Goal: Check status: Check status

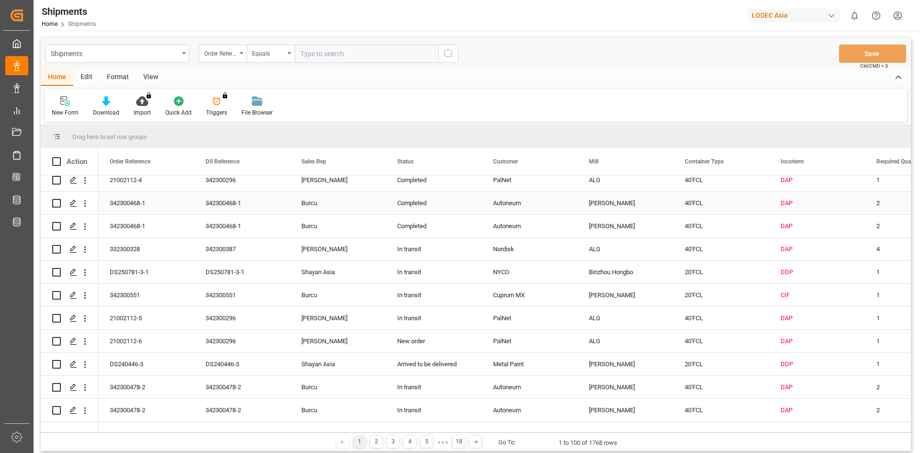
scroll to position [383, 0]
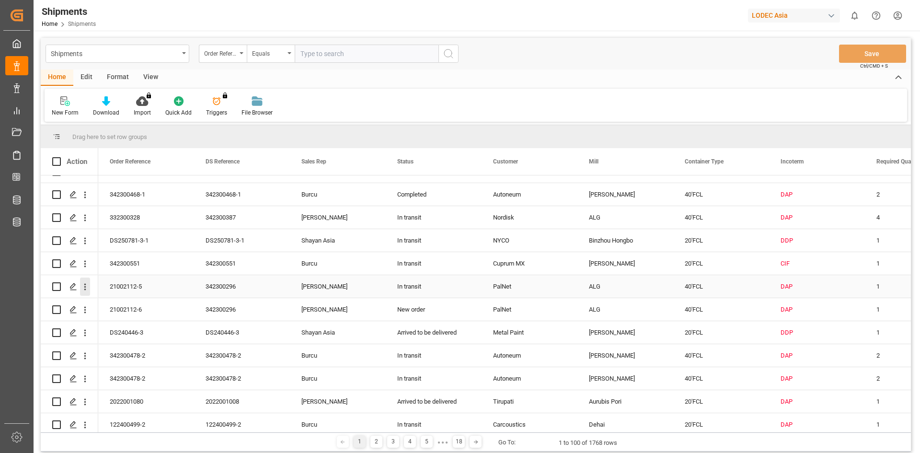
click at [86, 288] on icon "open menu" at bounding box center [85, 287] width 10 height 10
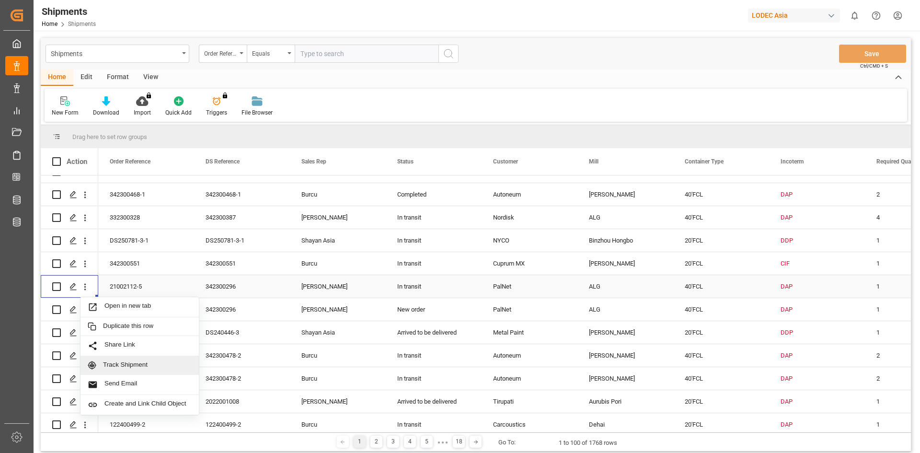
click at [117, 348] on span "Track Shipment" at bounding box center [147, 365] width 89 height 9
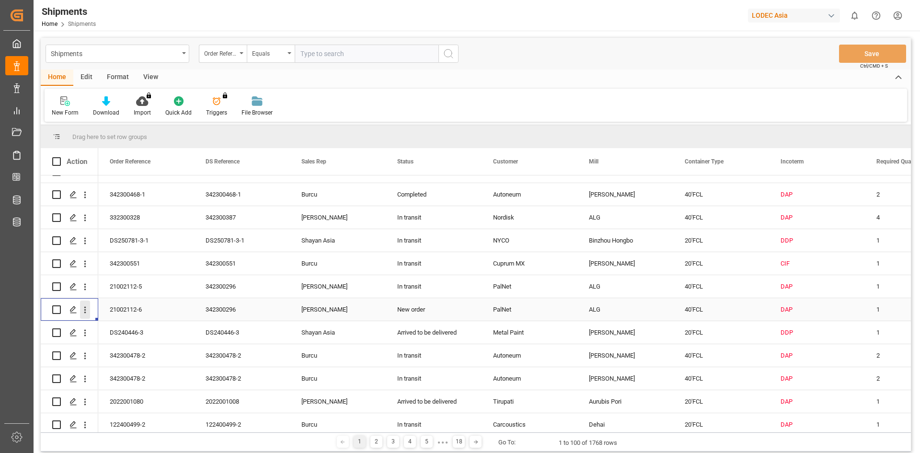
click at [83, 306] on icon "open menu" at bounding box center [85, 310] width 10 height 10
click at [138, 348] on div "Track Shipment" at bounding box center [139, 388] width 118 height 19
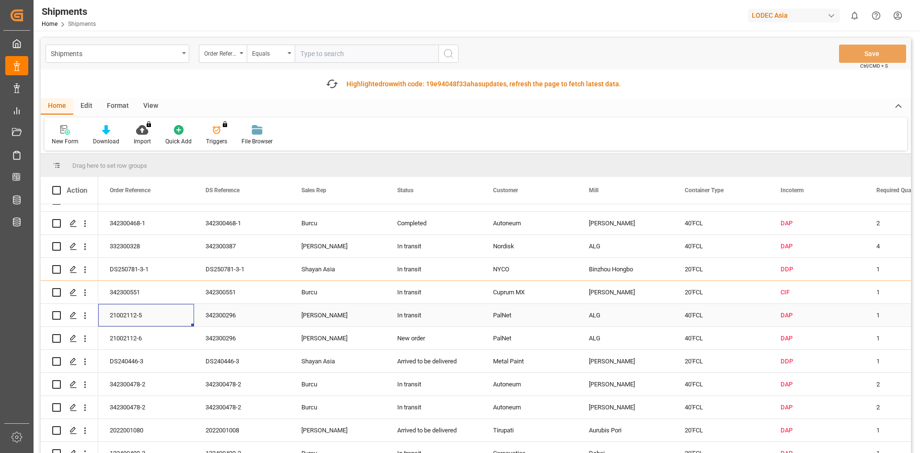
click at [128, 316] on div "21002112-5" at bounding box center [146, 315] width 96 height 23
click at [84, 317] on icon "open menu" at bounding box center [85, 315] width 10 height 10
click at [78, 317] on div "Press SPACE to select this row." at bounding box center [73, 316] width 14 height 18
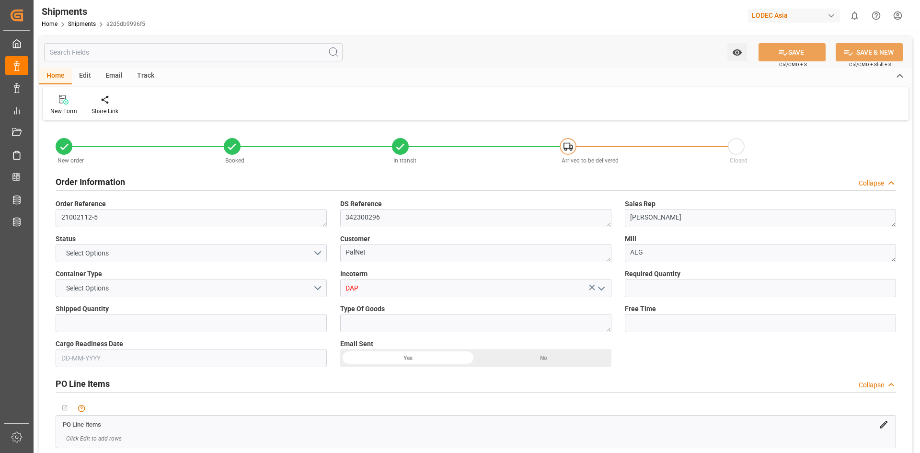
type input "1"
type input "9933119"
type input "CNYTN"
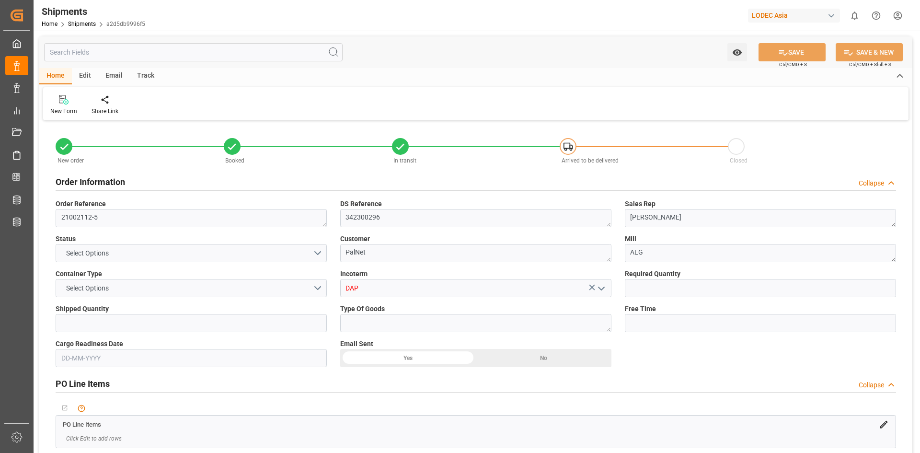
type input "NLRTM"
type input "[DATE] 00:00"
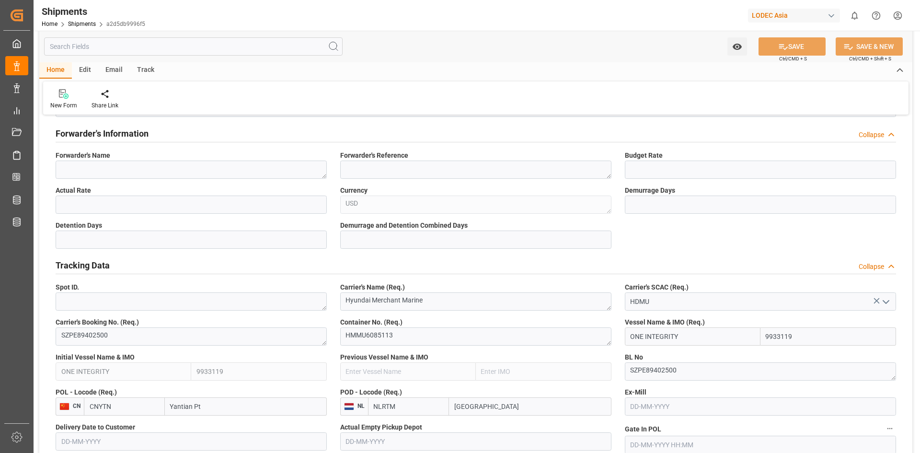
scroll to position [255, 0]
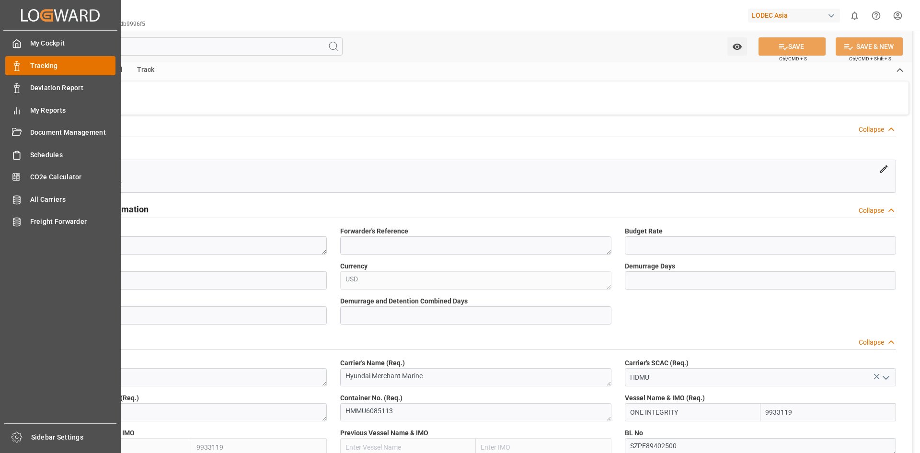
click at [40, 66] on span "Tracking" at bounding box center [73, 66] width 86 height 10
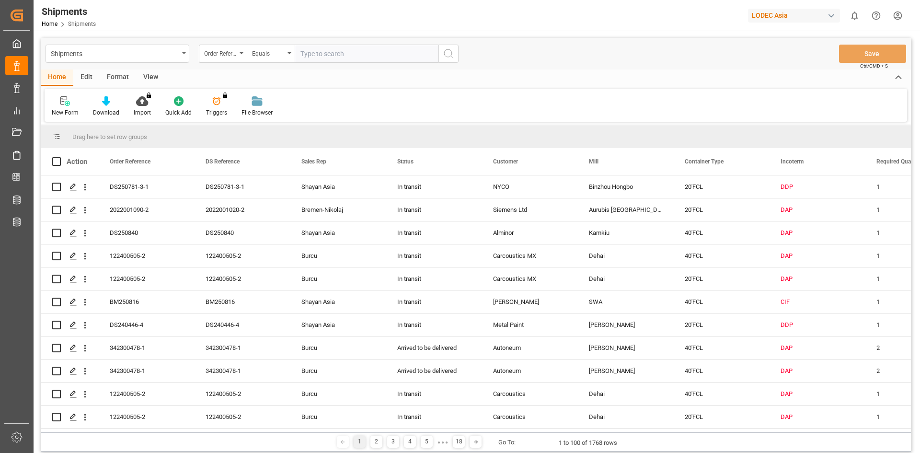
click at [311, 55] on input "text" at bounding box center [367, 54] width 144 height 18
type input "21002112-4"
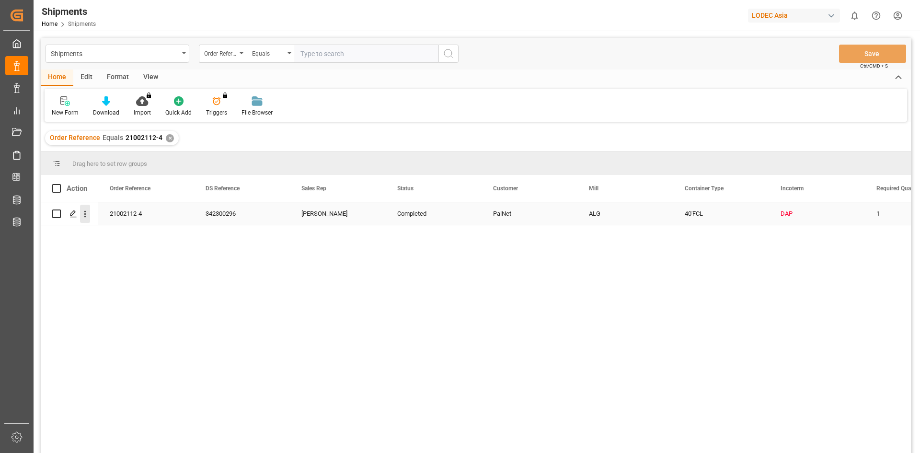
click at [88, 218] on icon "open menu" at bounding box center [85, 214] width 10 height 10
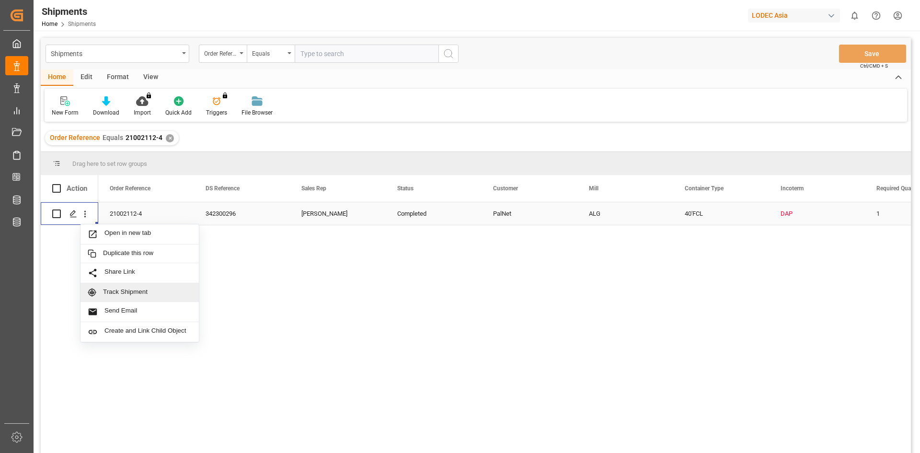
click at [116, 295] on span "Track Shipment" at bounding box center [147, 292] width 89 height 9
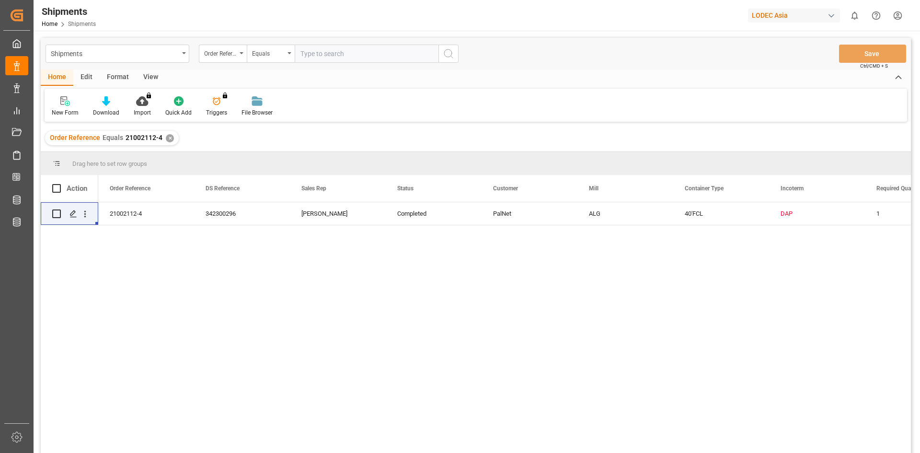
click at [60, 77] on div "Home" at bounding box center [57, 77] width 33 height 16
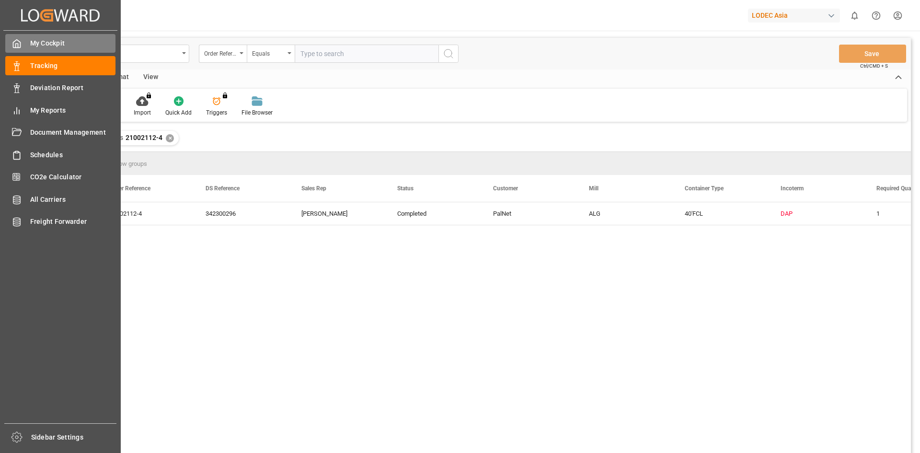
click at [18, 50] on div "My Cockpit My Cockpit" at bounding box center [60, 43] width 110 height 19
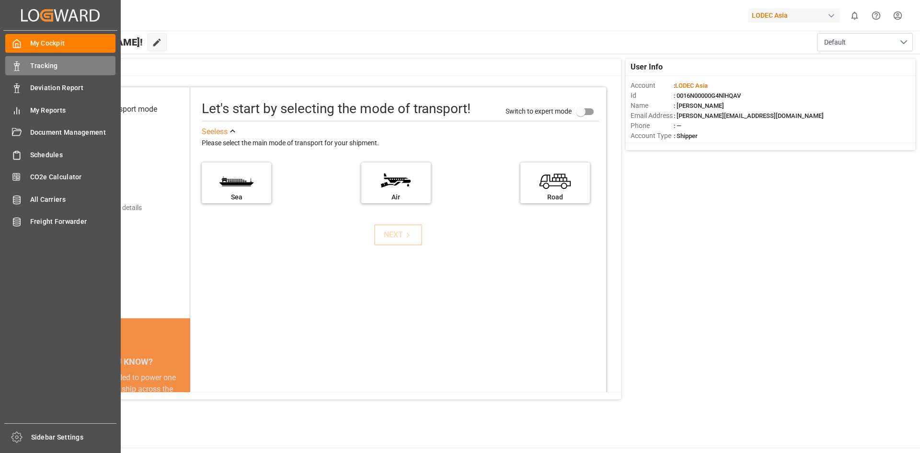
click at [42, 62] on span "Tracking" at bounding box center [73, 66] width 86 height 10
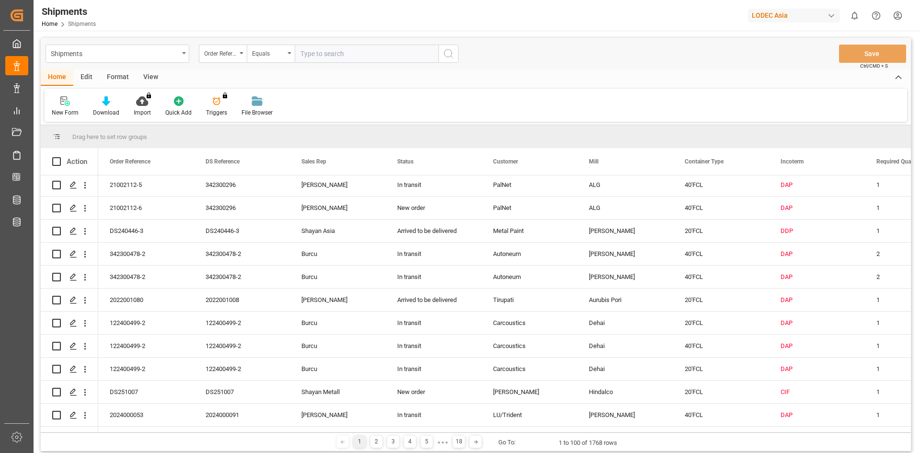
scroll to position [489, 0]
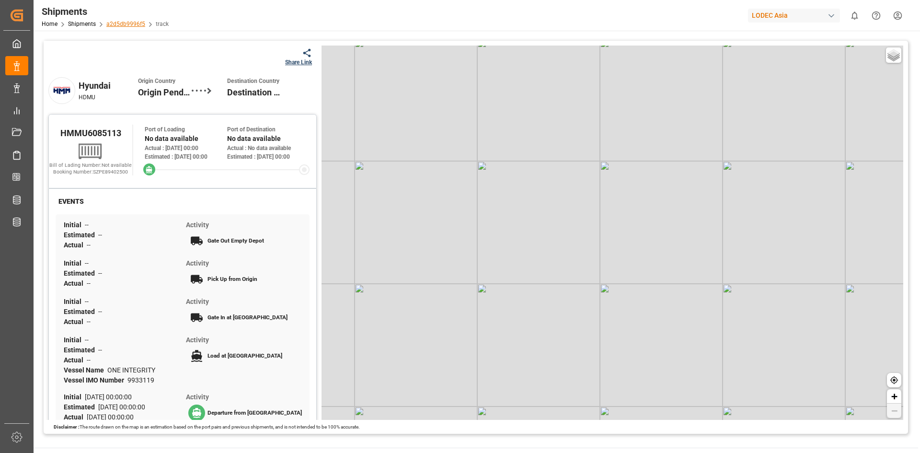
click at [130, 25] on link "a2d5db9996f5" at bounding box center [125, 24] width 39 height 7
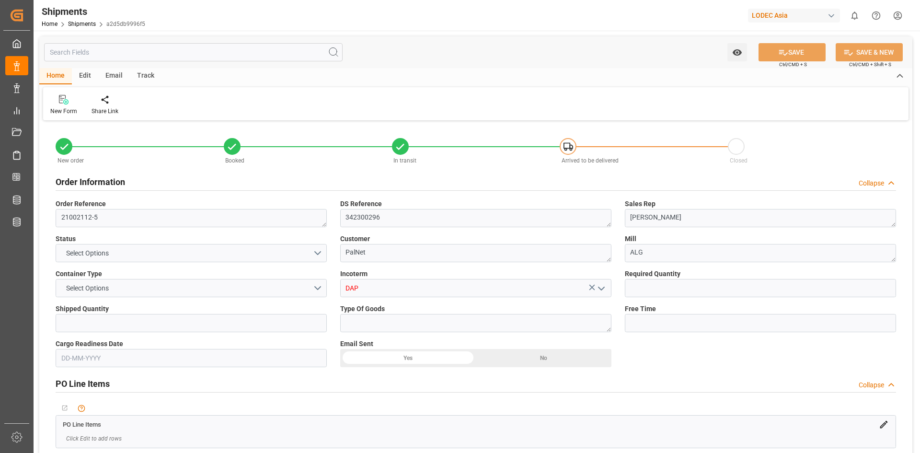
type input "1"
type input "9933119"
type input "CNYTN"
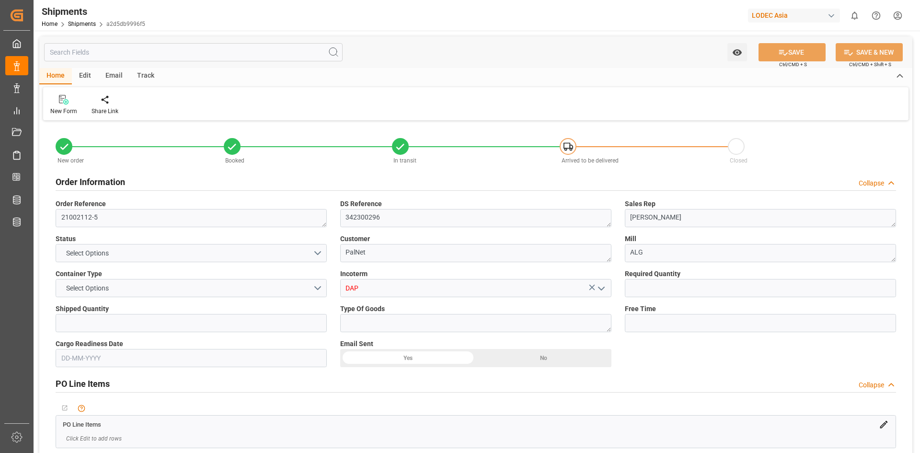
type input "NLRTM"
type input "[DATE] 00:00"
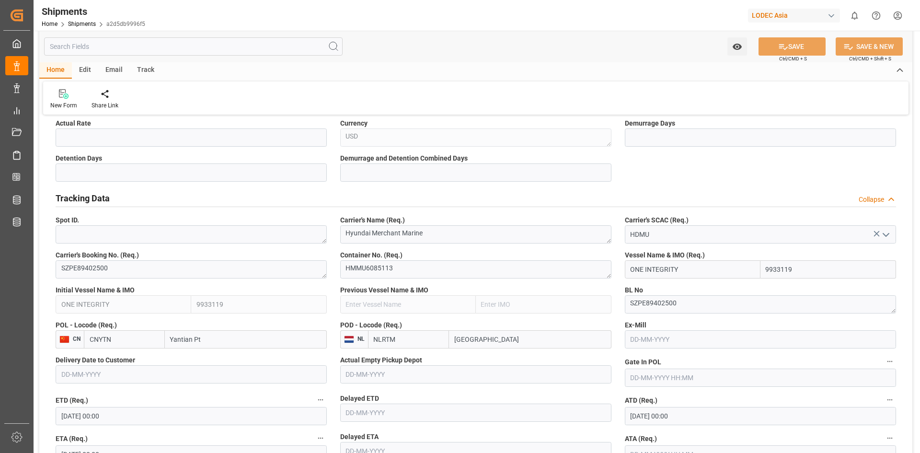
scroll to position [383, 0]
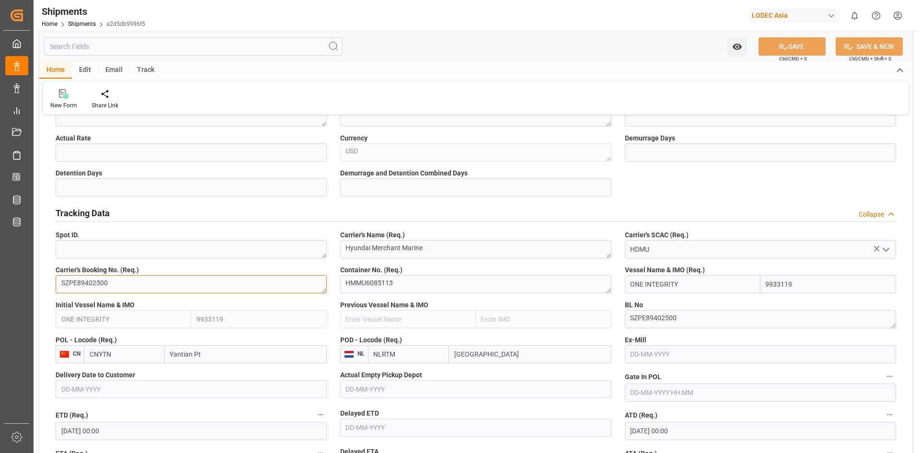
click at [117, 284] on textarea "SZPE89402500" at bounding box center [191, 284] width 271 height 18
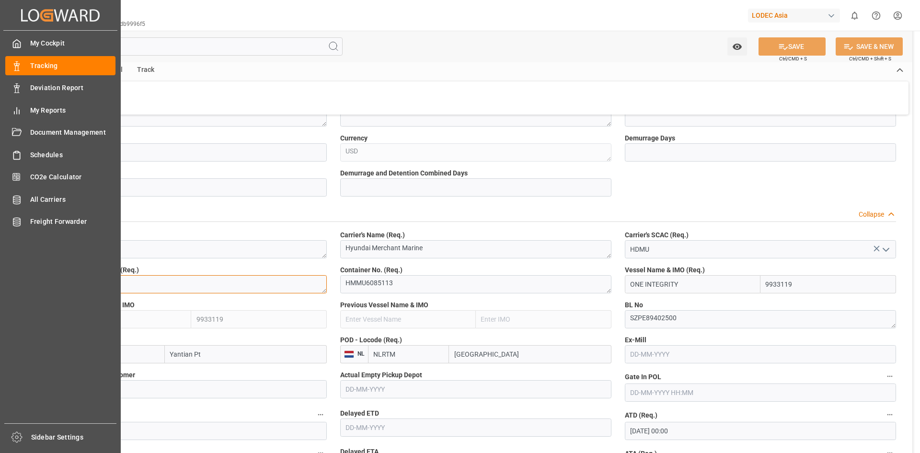
drag, startPoint x: 117, startPoint y: 284, endPoint x: 11, endPoint y: 284, distance: 105.9
click at [11, 284] on div "Created by potrace 1.15, written by Peter Selinger 2001-2017 Created by potrace…" at bounding box center [460, 226] width 920 height 453
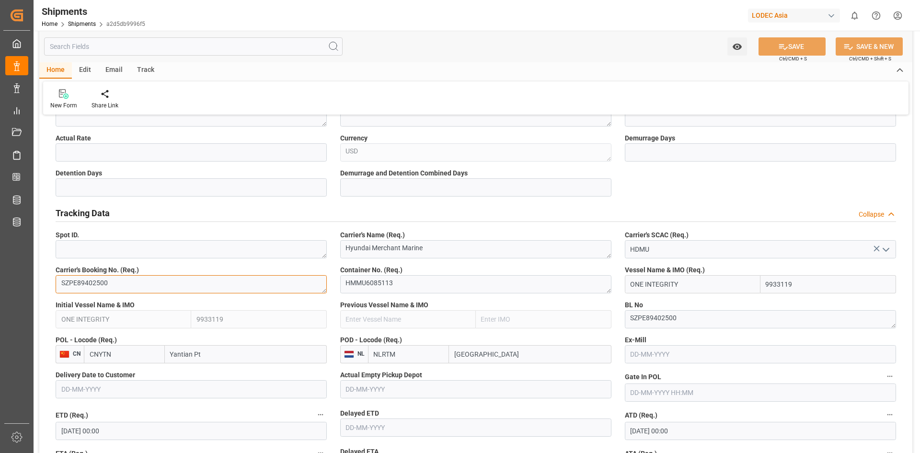
paste textarea
type textarea "ZPE89402500"
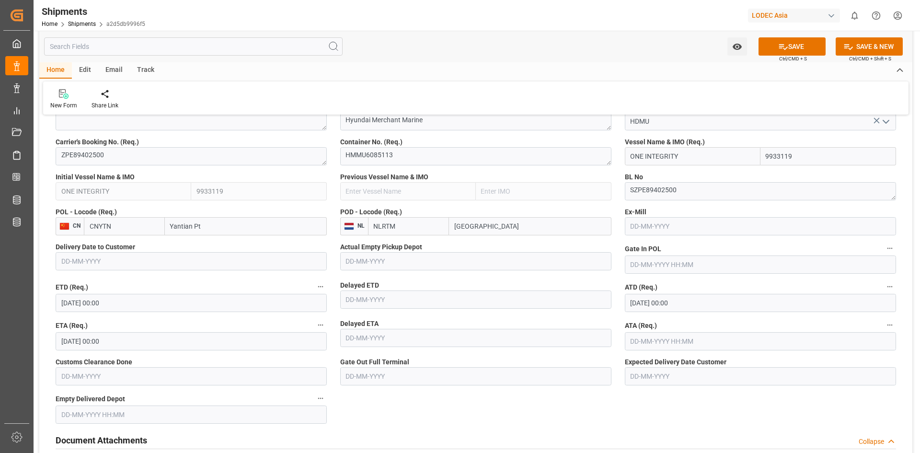
click at [665, 304] on input "[DATE] 00:00" at bounding box center [760, 303] width 271 height 18
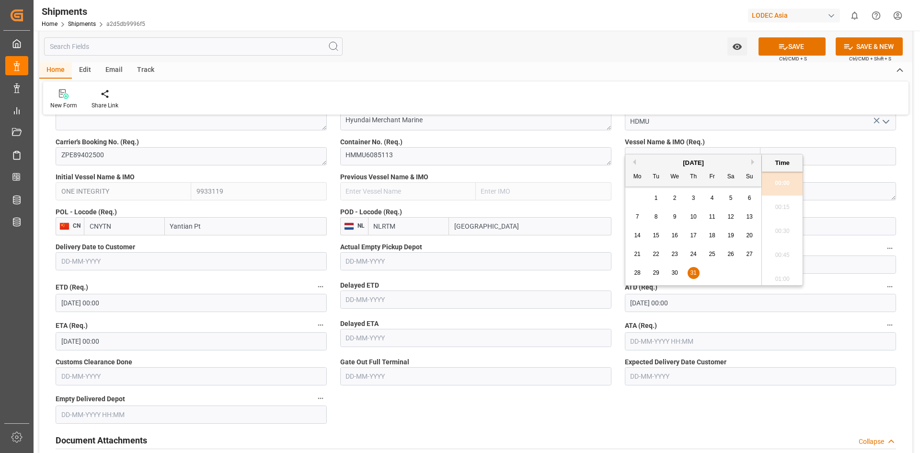
click at [607, 311] on div "Delayed ETD" at bounding box center [475, 296] width 285 height 38
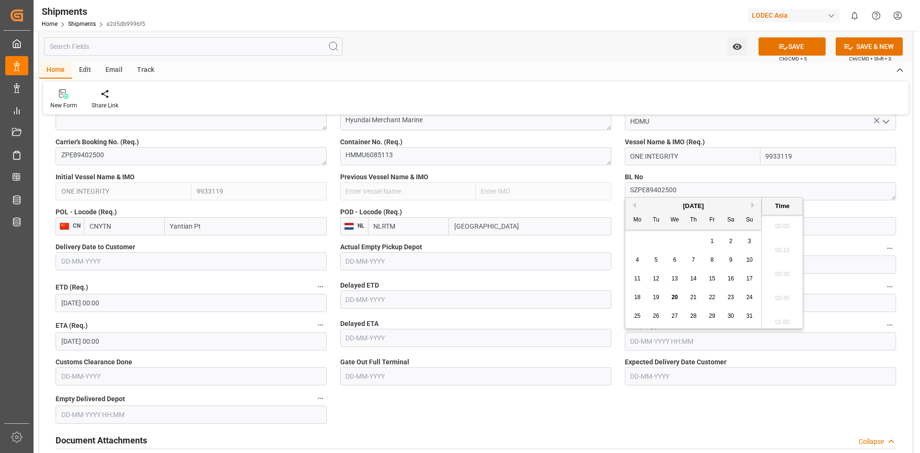
click at [654, 338] on input "text" at bounding box center [760, 341] width 271 height 18
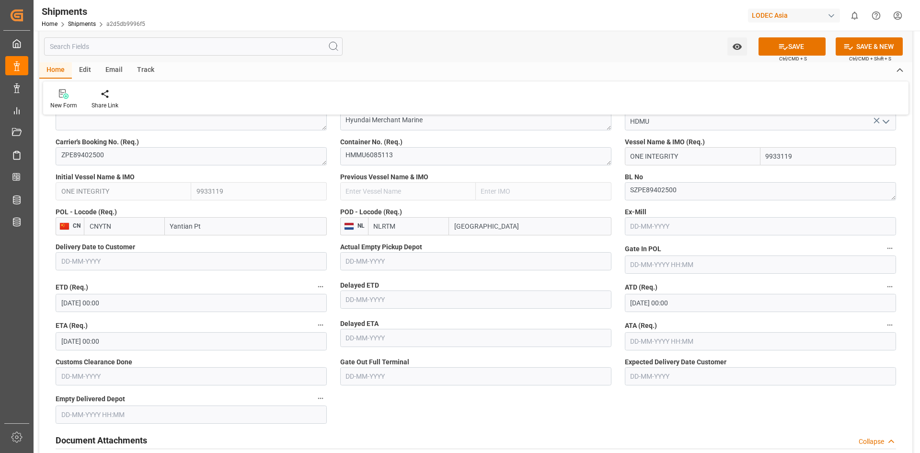
click at [617, 350] on div "Delayed ETA" at bounding box center [475, 334] width 285 height 38
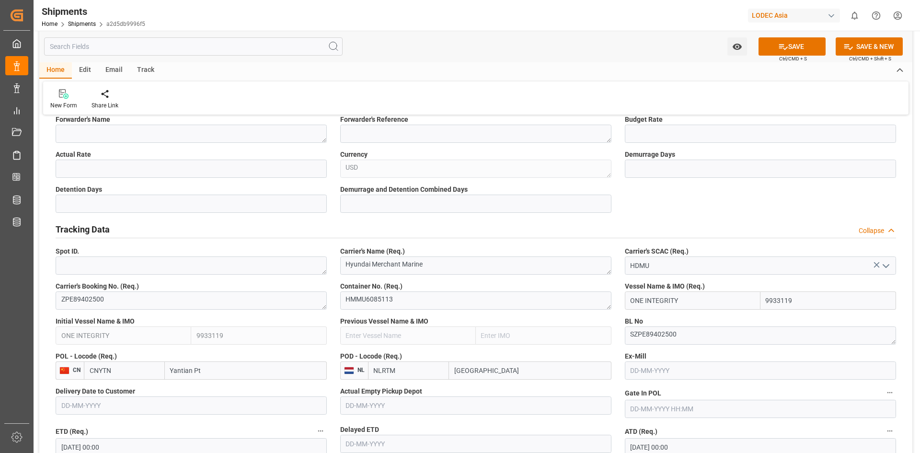
scroll to position [383, 0]
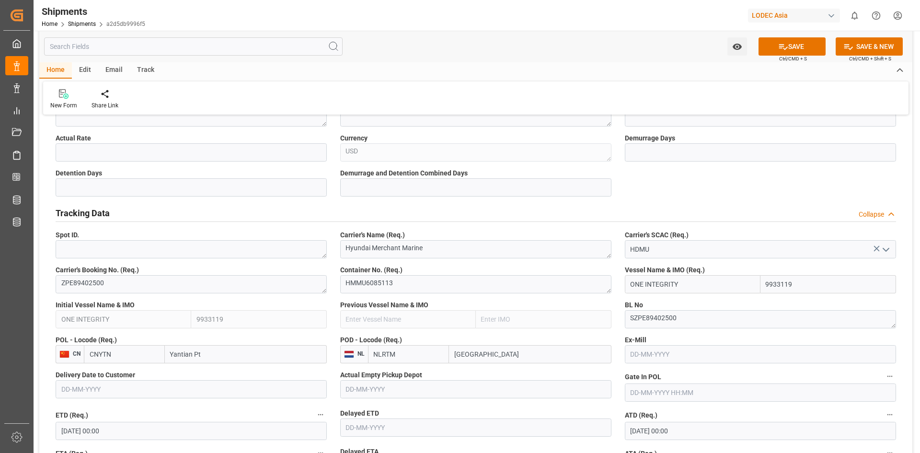
click at [608, 257] on textarea "Hyundai Merchant Marine" at bounding box center [475, 249] width 271 height 18
click at [608, 253] on textarea "Hyundai Merchant Marine" at bounding box center [475, 249] width 271 height 18
click at [609, 253] on textarea "Hyundai Merchant Marine" at bounding box center [475, 249] width 271 height 18
click at [465, 250] on textarea "Hyundai Merchant Marine" at bounding box center [475, 249] width 271 height 18
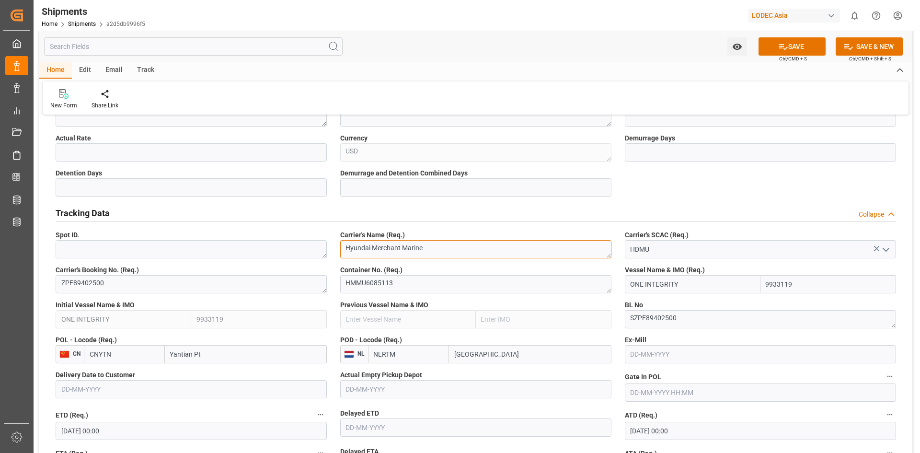
click at [444, 250] on textarea "Hyundai Merchant Marine" at bounding box center [475, 249] width 271 height 18
click at [655, 257] on input "HDMU" at bounding box center [760, 249] width 271 height 18
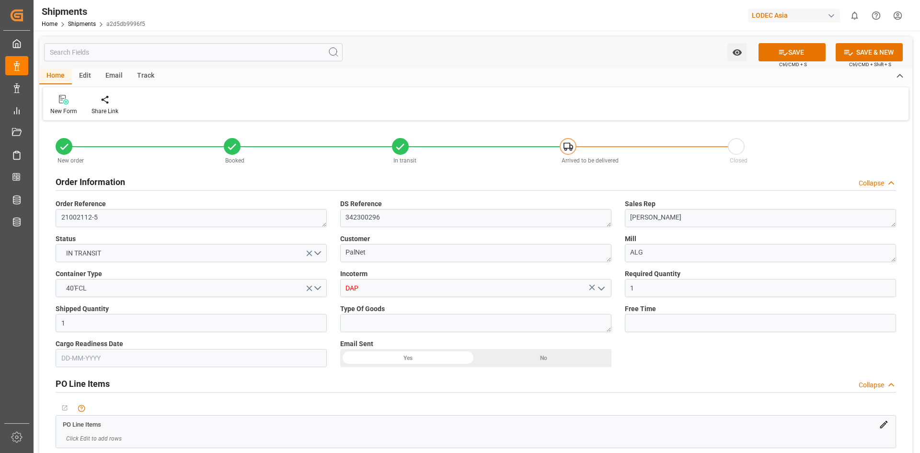
click at [155, 76] on div "Track" at bounding box center [146, 76] width 32 height 16
click at [63, 100] on icon at bounding box center [62, 101] width 10 height 7
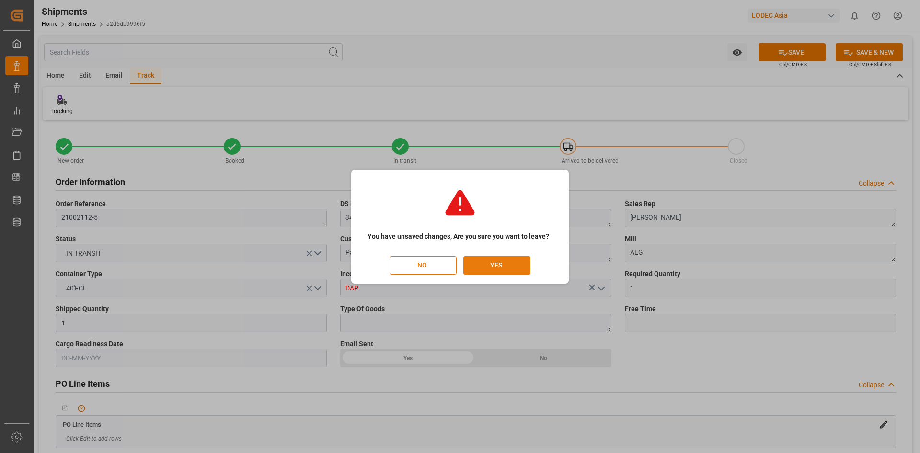
click at [494, 264] on button "YES" at bounding box center [496, 265] width 67 height 18
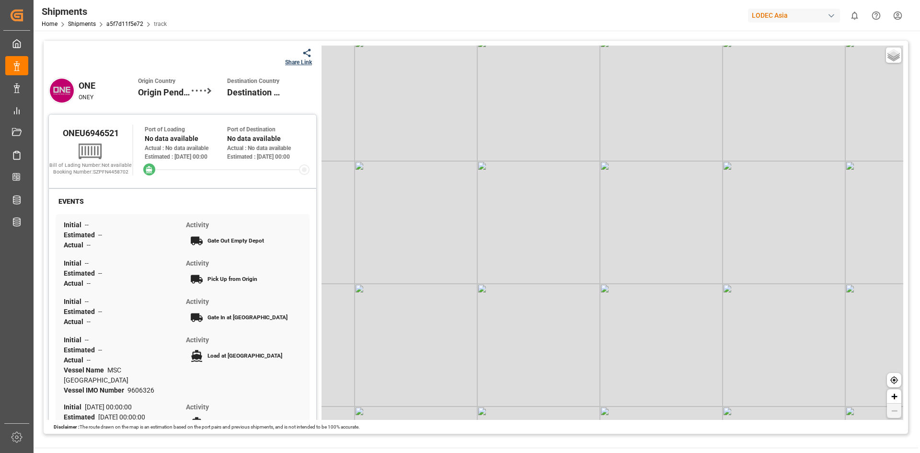
click at [628, 281] on div "Basic Grayscale Streets Dark + −" at bounding box center [613, 233] width 582 height 374
click at [121, 26] on link "a5f7d11f5e72" at bounding box center [124, 24] width 37 height 7
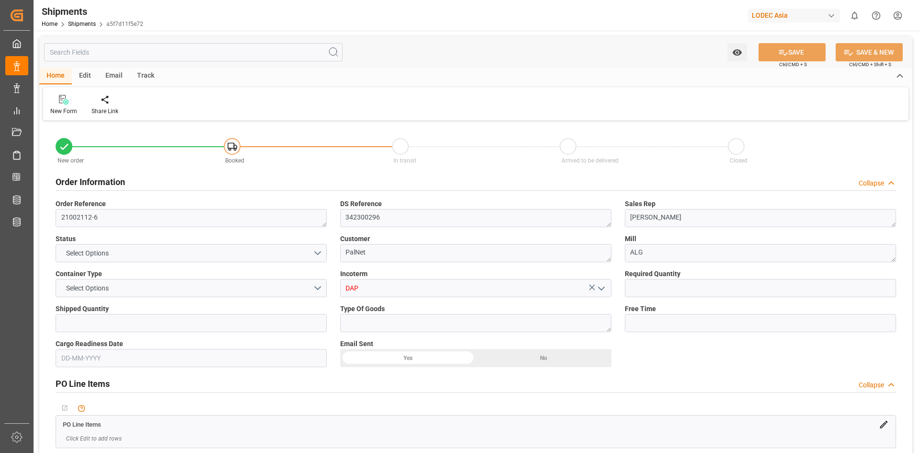
type input "1"
type input "9606326"
type input "CNYTN"
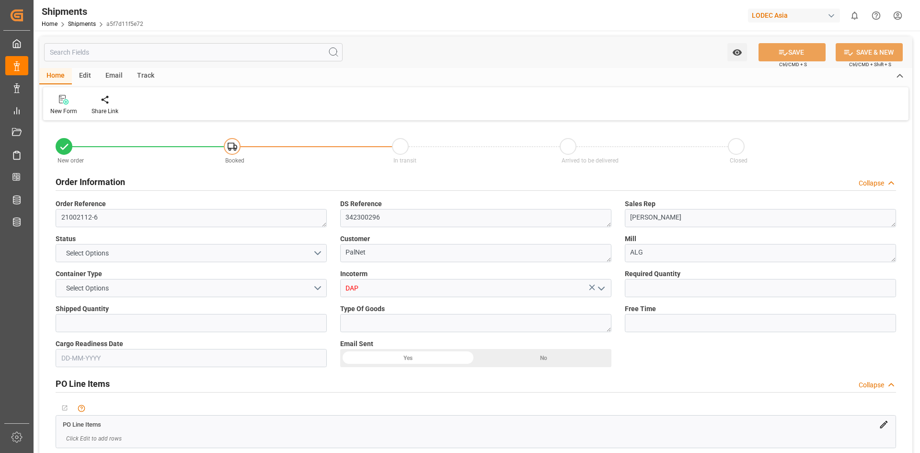
type input "NLRTM"
type input "15-08-2025 00:00"
type input "10-01-2025 00:00"
click at [142, 74] on div "Track" at bounding box center [146, 76] width 32 height 16
click at [60, 103] on icon at bounding box center [62, 101] width 10 height 7
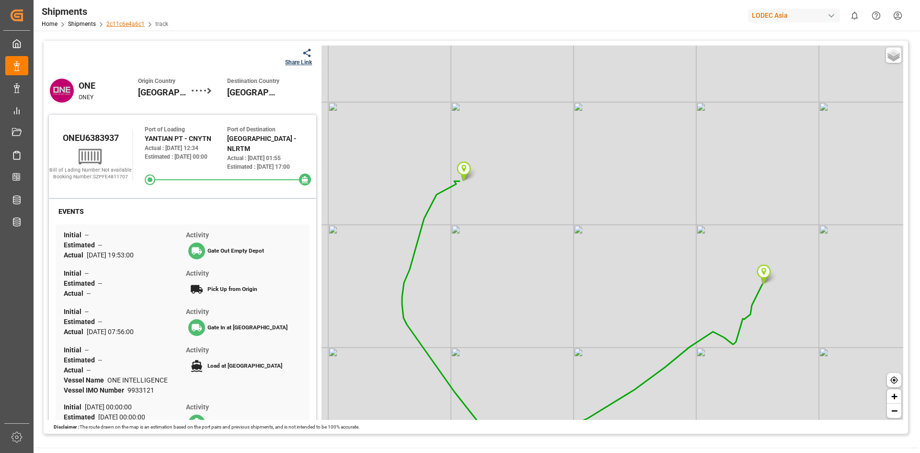
click at [115, 23] on link "2c11c6e4a6c1" at bounding box center [125, 24] width 38 height 7
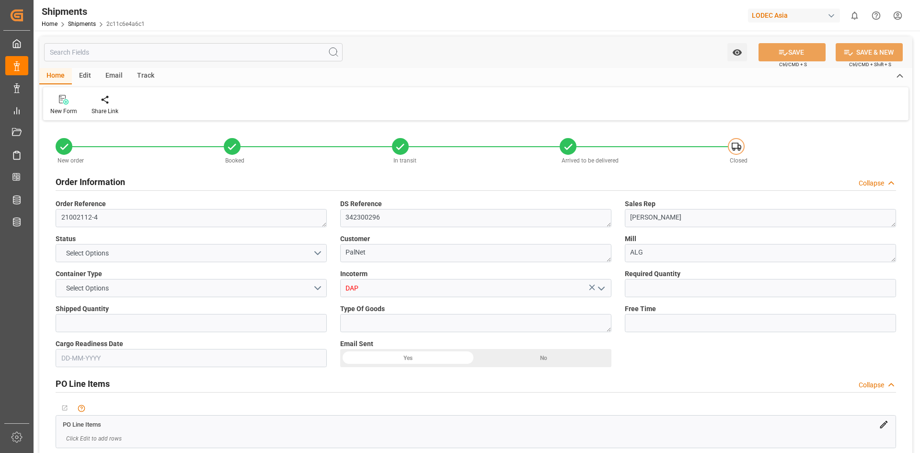
type input "1"
type input "9933121"
type input "CNYTN"
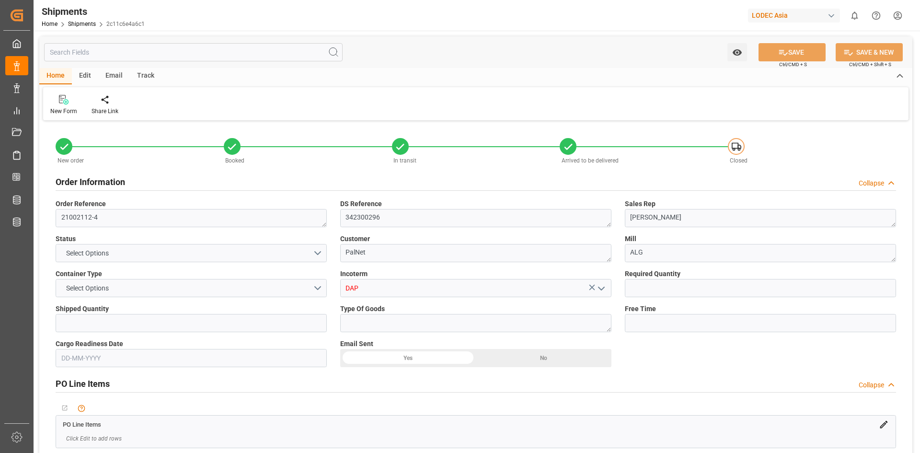
type input "NLRTM"
type input "CNYTN"
type input "NLRTM"
type input "9933121"
type input "07-06-2025"
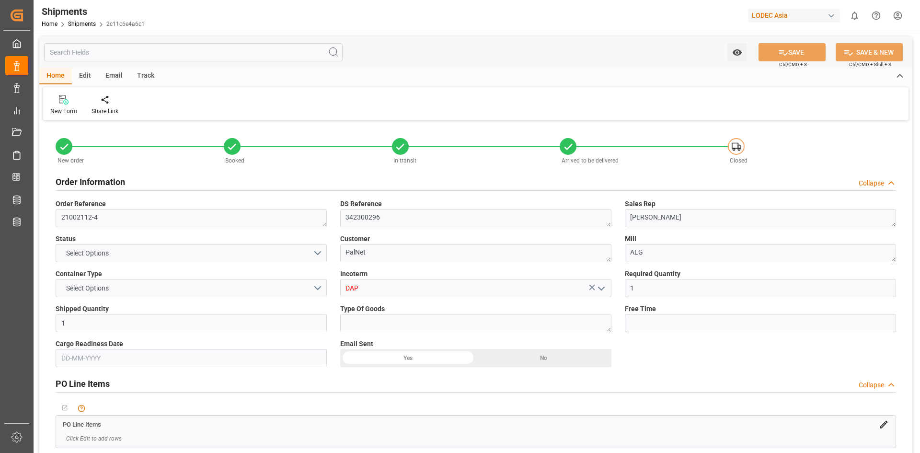
type input "11-06-2025 07:56"
type input "21-06-2025 00:00"
type input "21-06-2025"
type input "21-06-2025 12:34"
type input "10-08-2025 17:00"
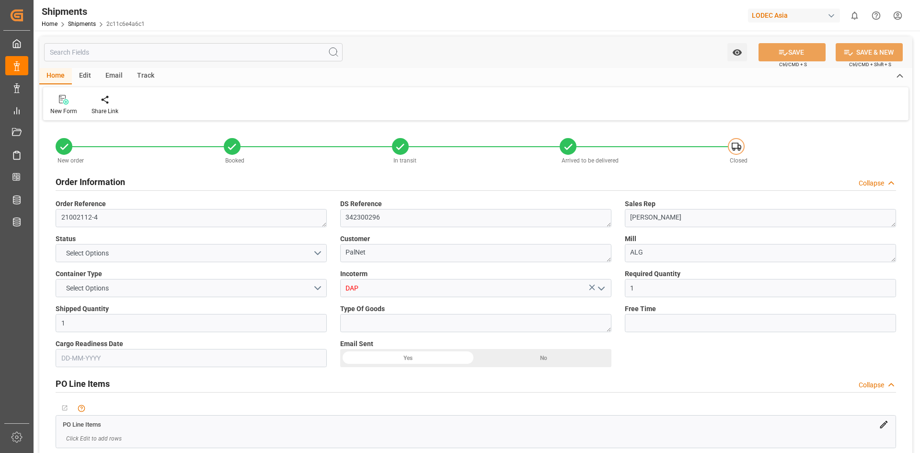
type input "11-08-2025 01:55"
type input "15-08-2025"
type input "19-08-2025 03:55"
type input "07-06-2025 19:53"
type input "20-06-2025 18:03"
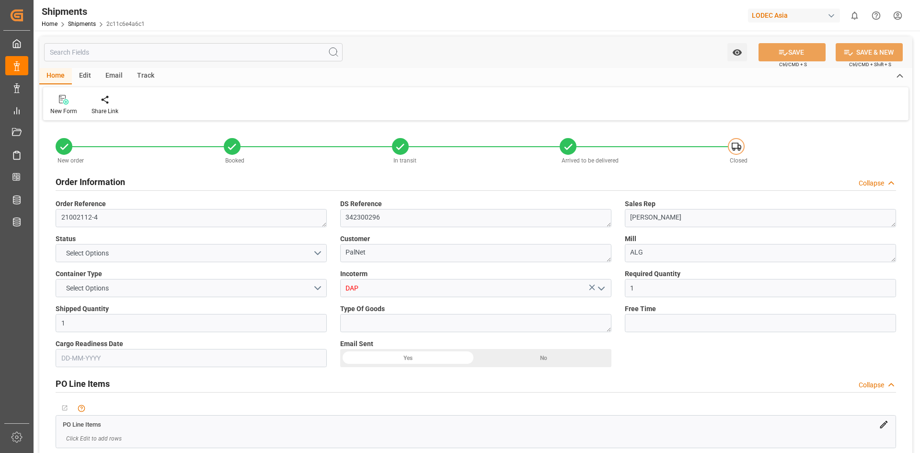
type input "21-06-2025 12:36"
type input "10-08-2025 08:30"
type input "11-08-2025 01:01"
type input "12-08-2025 00:44"
type input "10-08-2025 18:30"
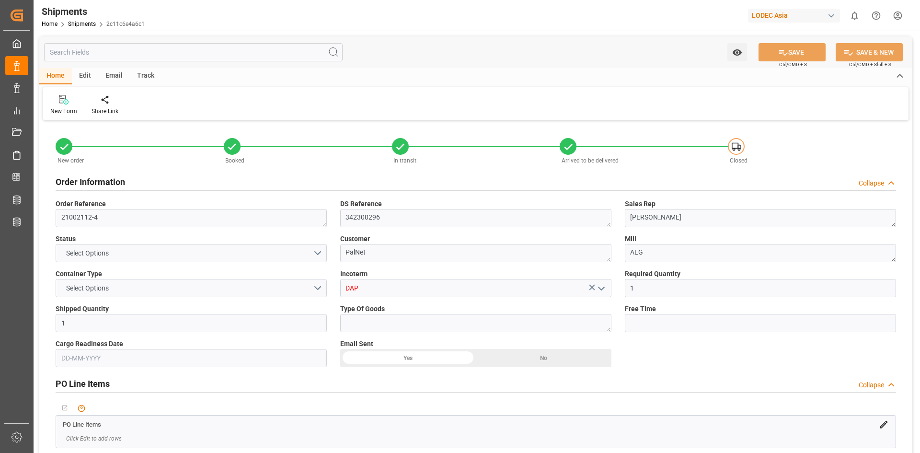
type input "08-08-2025 15:30"
type input "13-08-2025 03:17"
type input "13-08-2025 07:47"
type input "08-08-2025 20:00"
type input "17-08-2025 03:17"
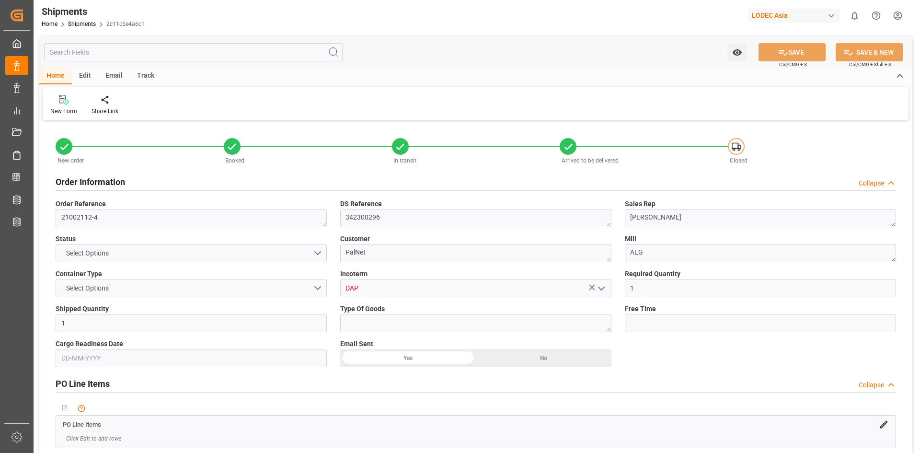
type input "15-08-2025 14:32"
type input "09-08-2025 00:00"
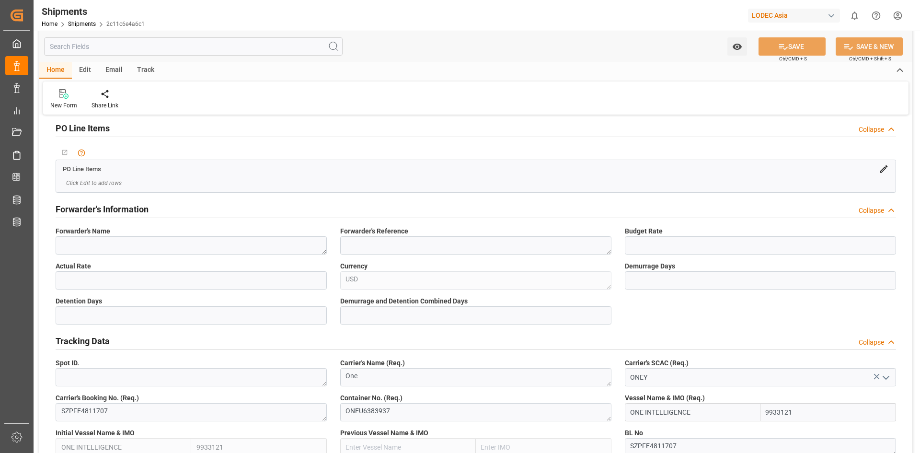
scroll to position [383, 0]
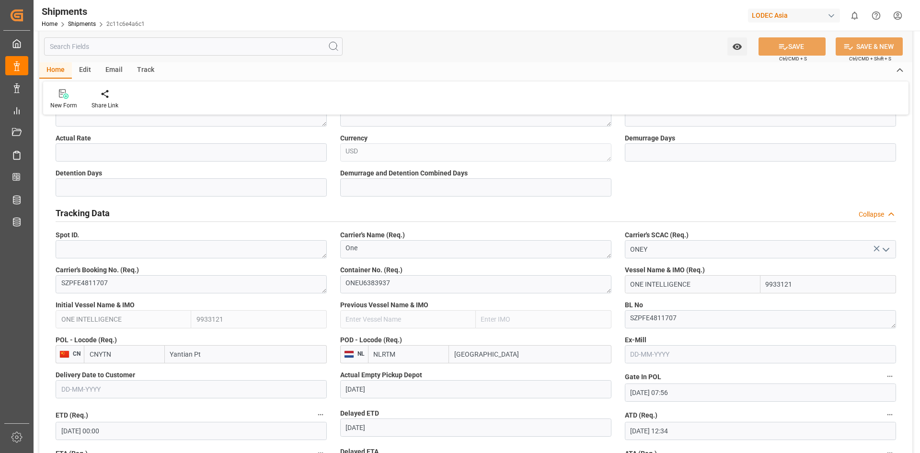
click at [141, 71] on div "Track" at bounding box center [146, 70] width 32 height 16
click at [61, 100] on div "Tracking" at bounding box center [61, 99] width 37 height 21
